Goal: Communication & Community: Answer question/provide support

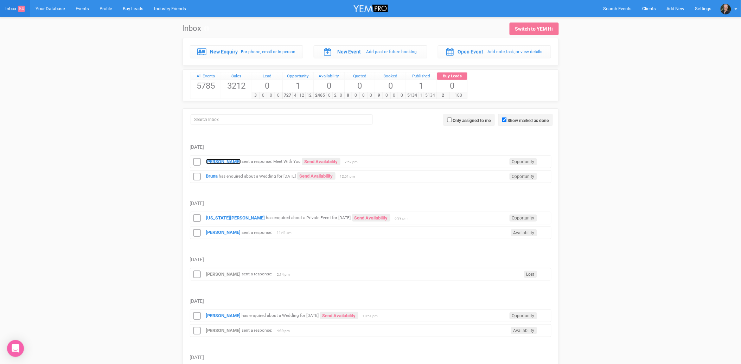
click at [227, 162] on strong "[PERSON_NAME]" at bounding box center [223, 161] width 35 height 5
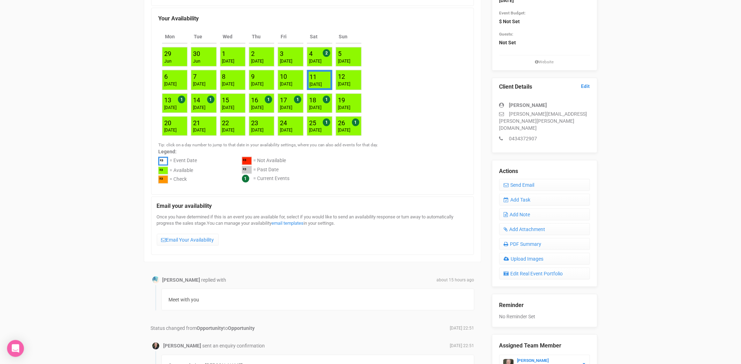
scroll to position [117, 0]
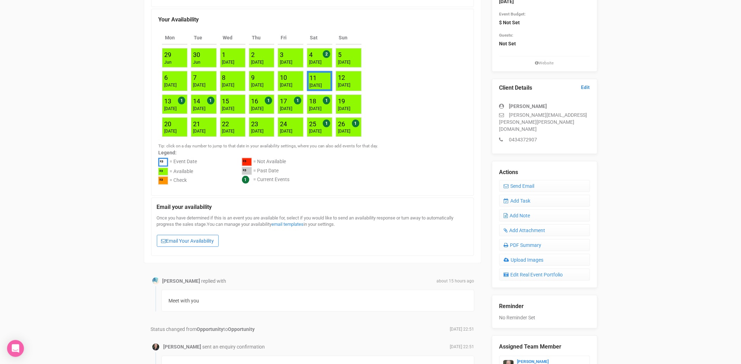
click at [193, 241] on link "Email Your Availability" at bounding box center [188, 241] width 62 height 12
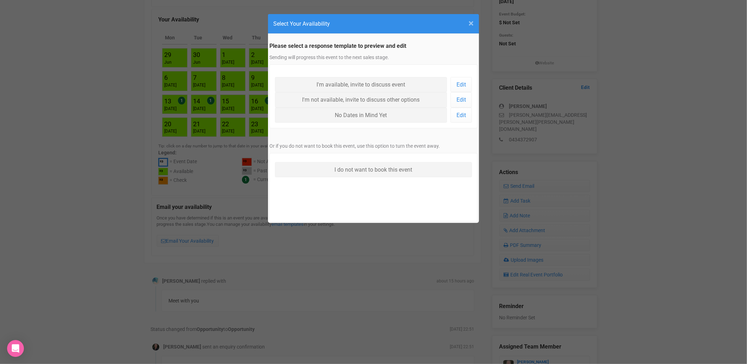
click at [472, 22] on span "×" at bounding box center [470, 24] width 5 height 12
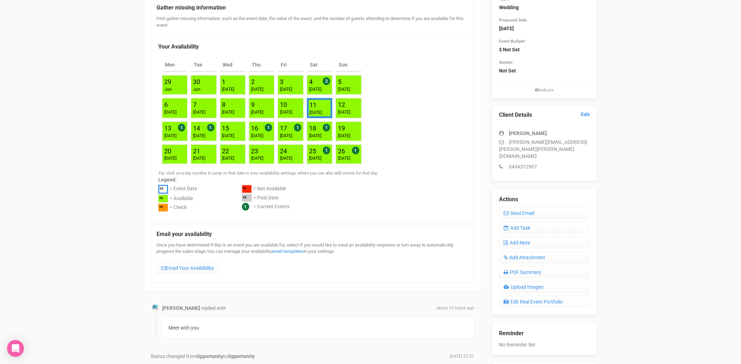
scroll to position [78, 0]
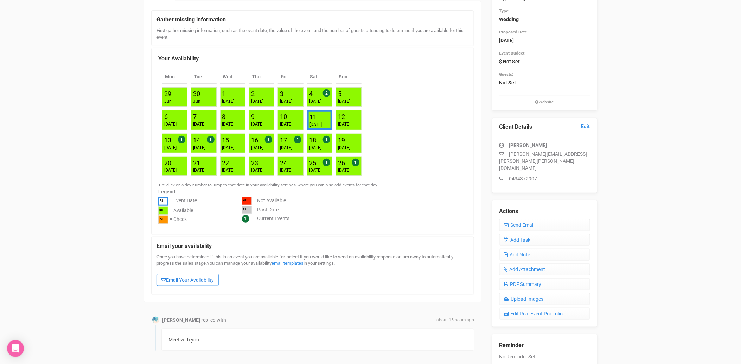
click at [192, 276] on link "Email Your Availability" at bounding box center [188, 280] width 62 height 12
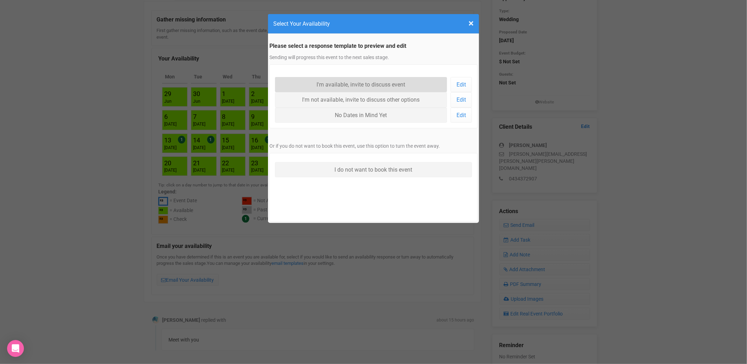
click at [366, 85] on link "I'm available, invite to discuss event" at bounding box center [361, 84] width 172 height 15
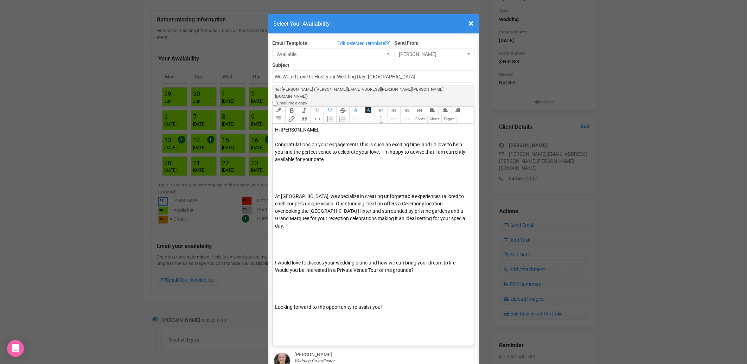
click at [356, 146] on div "Congratulations on your engagement! This is such an exciting time, and I’d love…" at bounding box center [372, 167] width 194 height 52
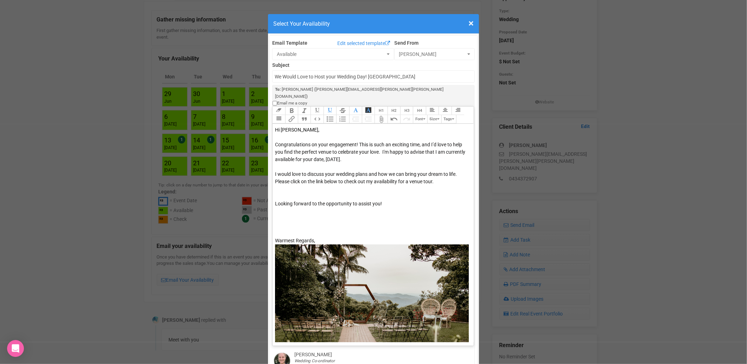
paste trix-editor "<lor><ipsu dolor="sitam: con(7, 0, 5);">Ad Elitsed,&doei;</temp></inc><utl><et>…"
click at [275, 175] on span "I would love to discuss your wedding plans and how we can bring your dream to l…" at bounding box center [366, 181] width 182 height 20
type trix-editor "<lor><ipsu dolor="sitam: con(7, 3, 4);">Ad Elitsed,&doei;</temp></inc><utl><et>…"
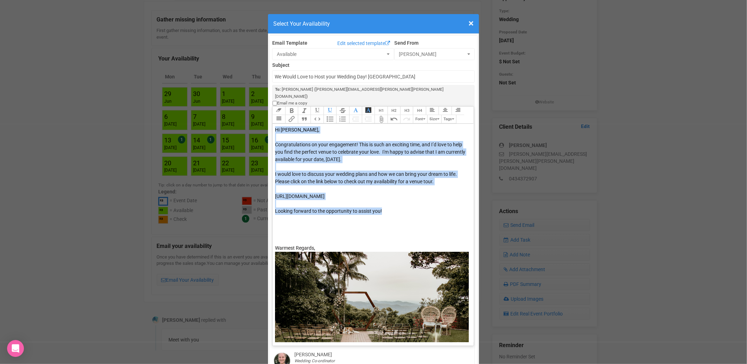
drag, startPoint x: 379, startPoint y: 199, endPoint x: 266, endPoint y: 112, distance: 142.4
copy trix-editor "Hi [PERSON_NAME], Congratulations on your engagement! This is such an exciting …"
click at [468, 22] on span "×" at bounding box center [470, 24] width 5 height 12
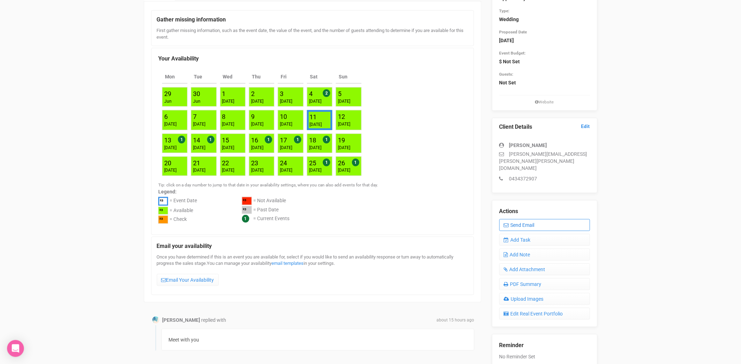
click at [521, 219] on link "Send Email" at bounding box center [544, 225] width 91 height 12
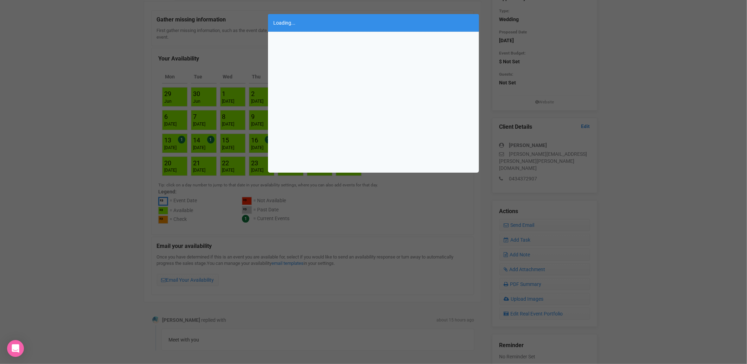
click at [469, 24] on div "Loading..." at bounding box center [373, 23] width 211 height 18
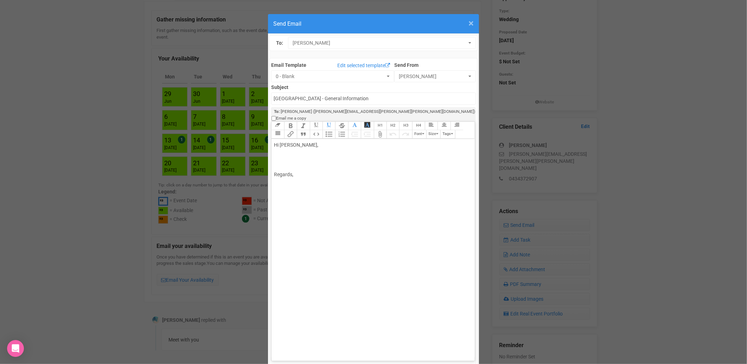
click at [468, 22] on span "×" at bounding box center [470, 24] width 5 height 12
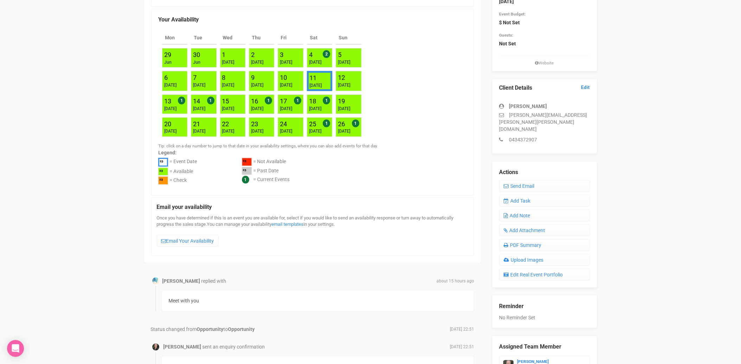
scroll to position [0, 0]
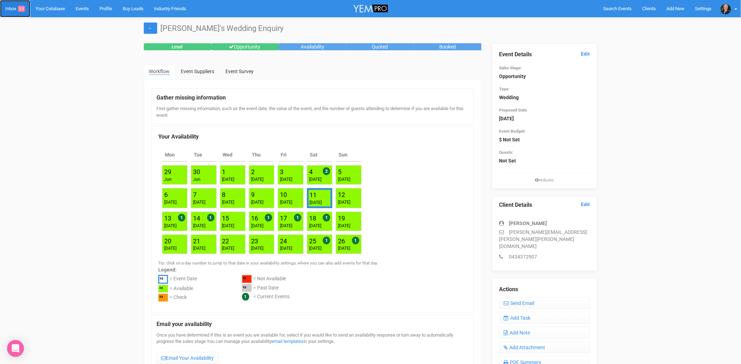
click at [11, 11] on link "Inbox 53" at bounding box center [15, 8] width 30 height 17
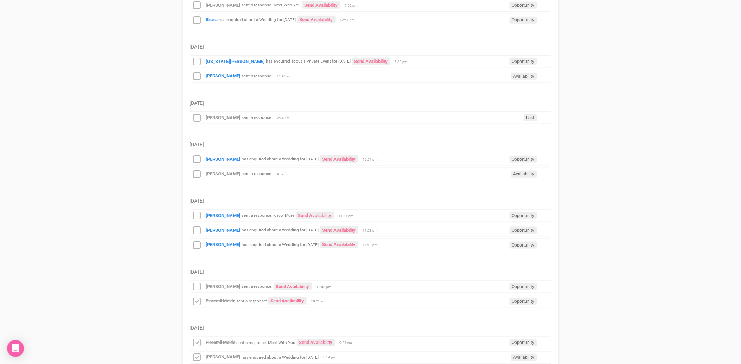
scroll to position [156, 0]
